Goal: Register for event/course

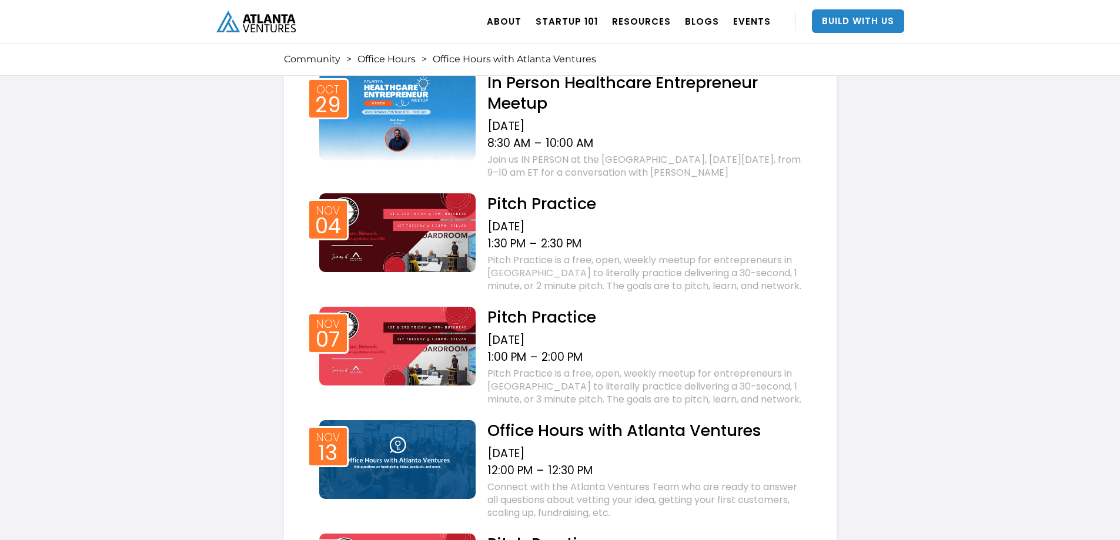
scroll to position [1793, 0]
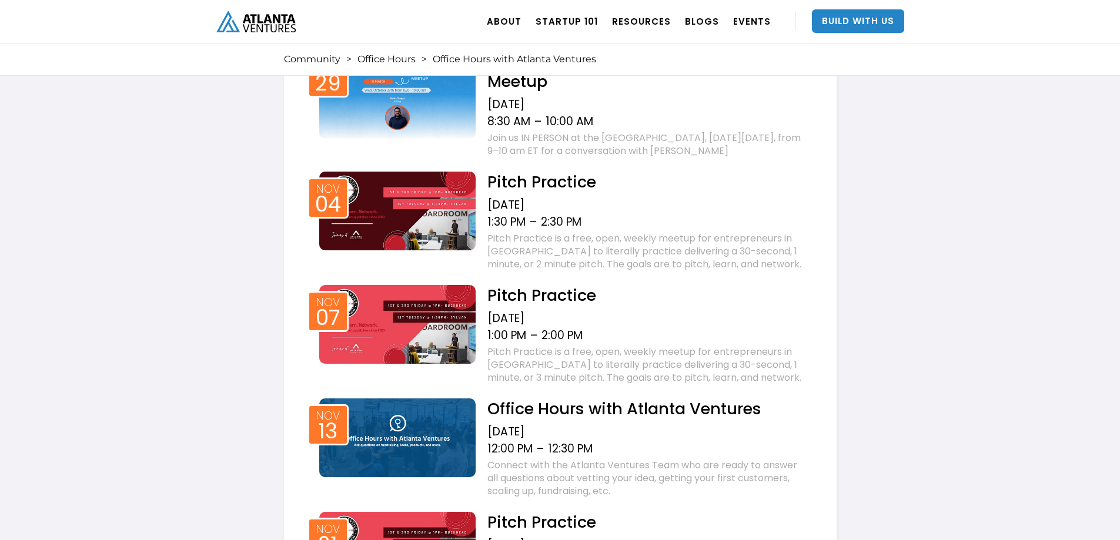
click at [613, 399] on h2 "Office Hours with Atlanta Ventures" at bounding box center [646, 409] width 319 height 21
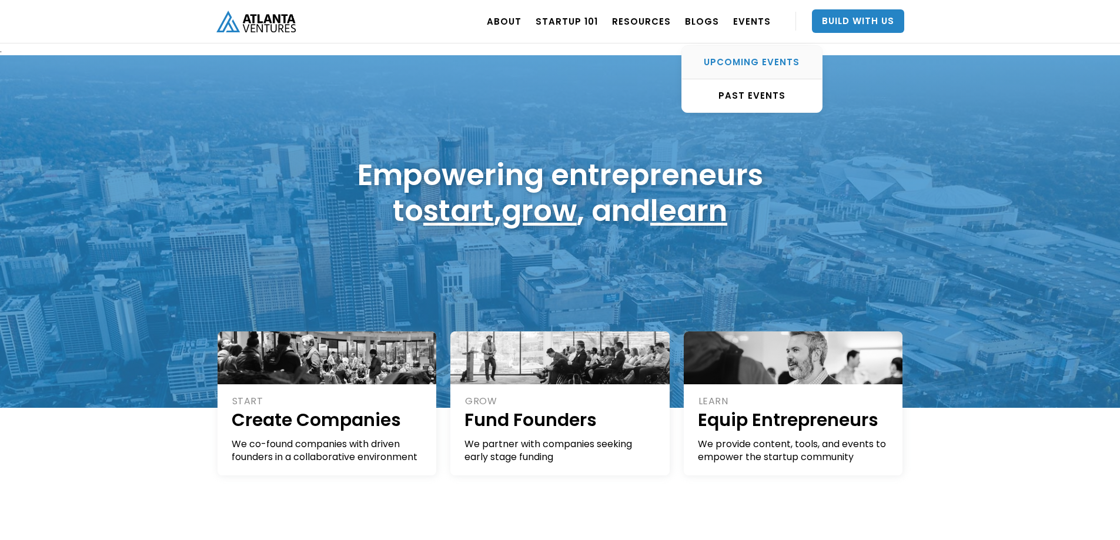
click at [747, 62] on div "UPCOMING EVENTS" at bounding box center [752, 62] width 140 height 12
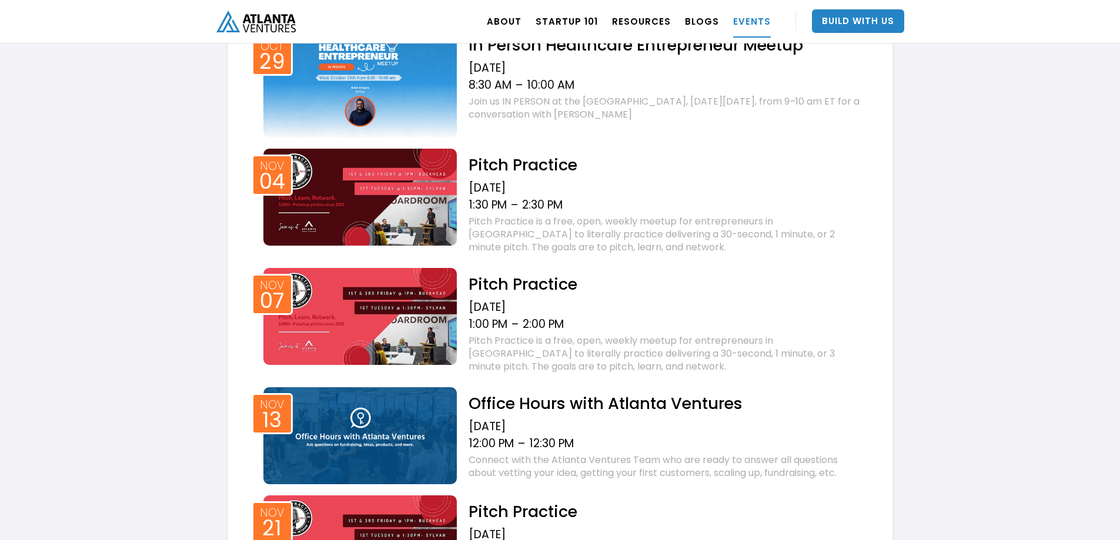
scroll to position [1208, 0]
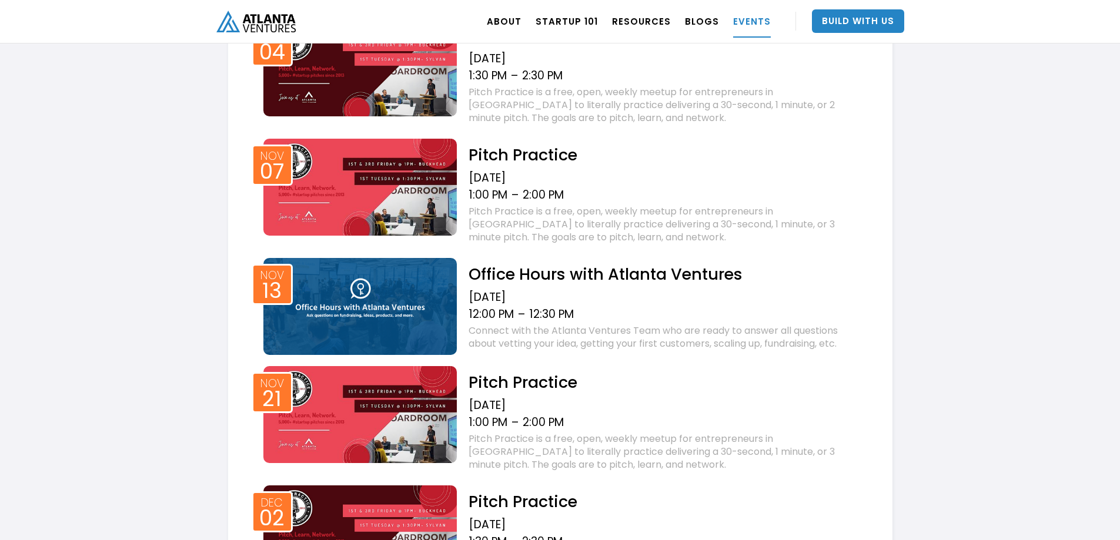
click at [437, 299] on img at bounding box center [360, 306] width 194 height 97
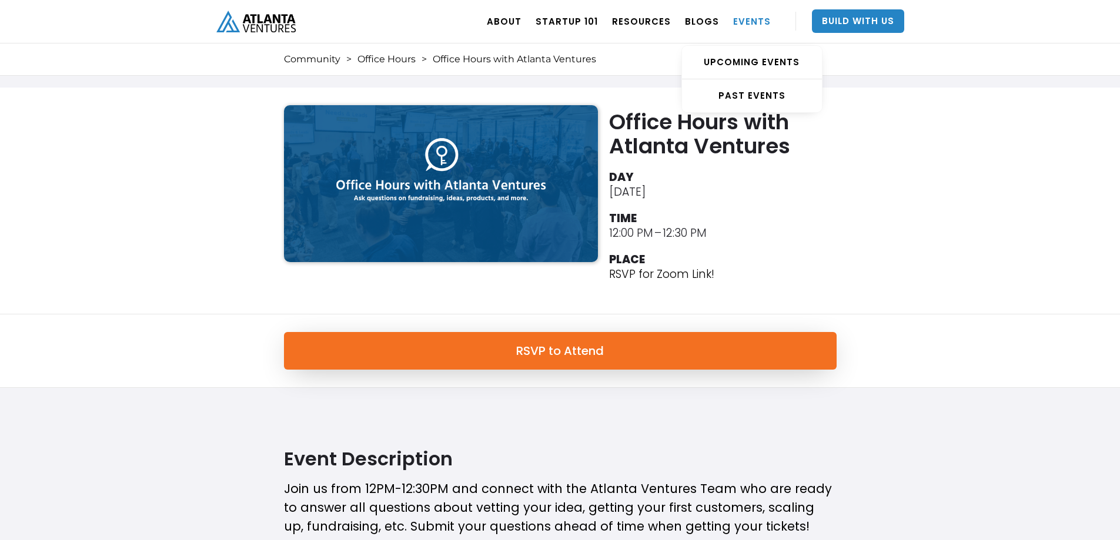
click at [757, 20] on link "EVENTS" at bounding box center [752, 21] width 38 height 33
